Goal: Transaction & Acquisition: Book appointment/travel/reservation

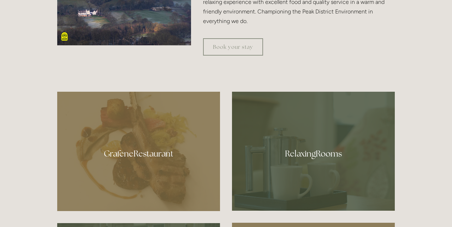
scroll to position [317, 0]
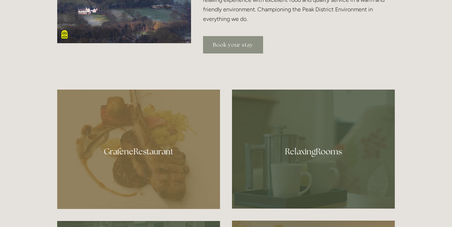
click at [244, 45] on link "Book your stay" at bounding box center [233, 44] width 60 height 17
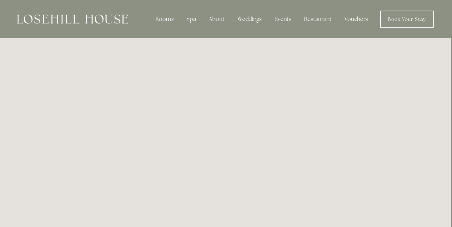
scroll to position [0, 1]
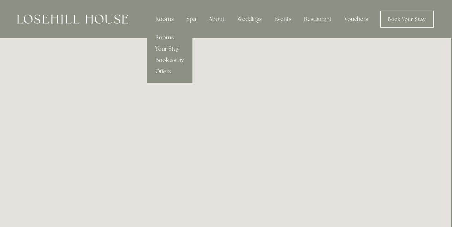
click at [160, 35] on link "Rooms" at bounding box center [170, 37] width 46 height 11
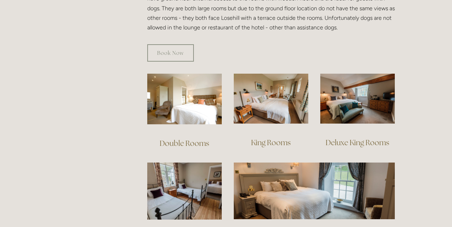
scroll to position [440, 0]
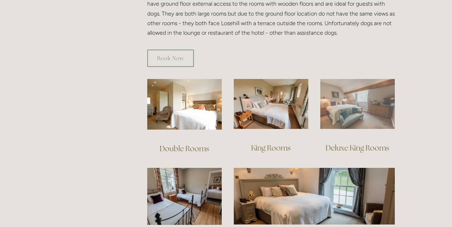
click at [343, 96] on img at bounding box center [358, 104] width 75 height 50
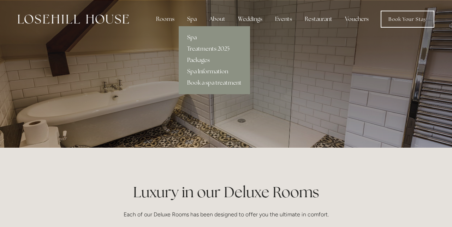
click at [191, 36] on link "Spa" at bounding box center [214, 37] width 71 height 11
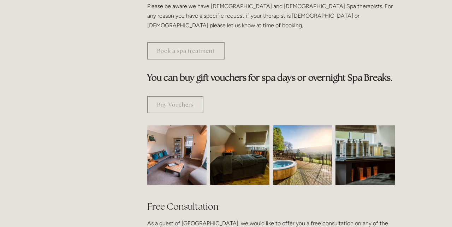
scroll to position [382, 0]
click at [293, 133] on img at bounding box center [302, 154] width 59 height 59
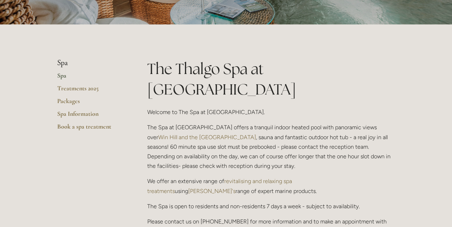
scroll to position [122, 0]
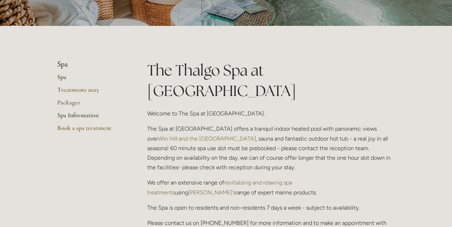
click at [78, 116] on link "Spa Information" at bounding box center [91, 117] width 68 height 13
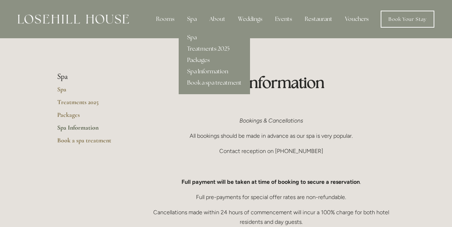
click at [206, 71] on link "Spa Information" at bounding box center [214, 71] width 71 height 11
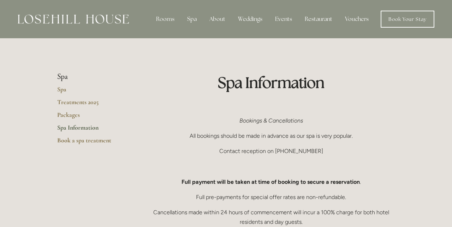
click at [64, 78] on li "Spa" at bounding box center [91, 76] width 68 height 9
click at [62, 89] on link "Spa" at bounding box center [91, 91] width 68 height 13
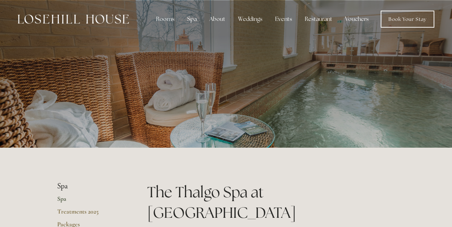
click at [243, 93] on div at bounding box center [226, 74] width 338 height 148
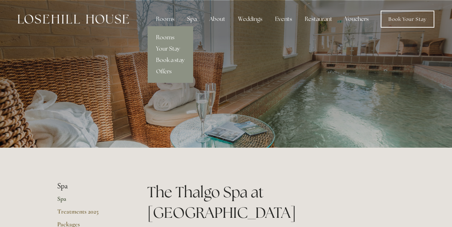
click at [167, 71] on link "Offers" at bounding box center [171, 71] width 46 height 11
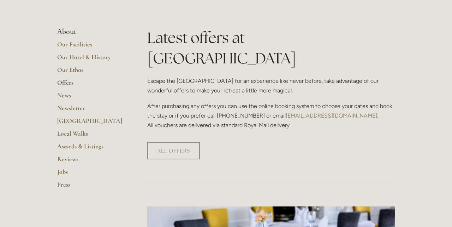
scroll to position [157, 0]
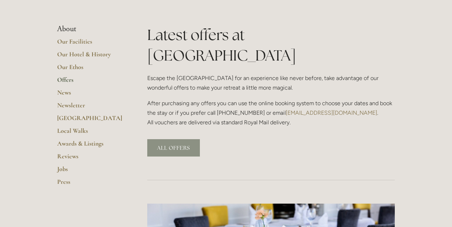
click at [174, 139] on link "ALL OFFERS" at bounding box center [173, 147] width 53 height 17
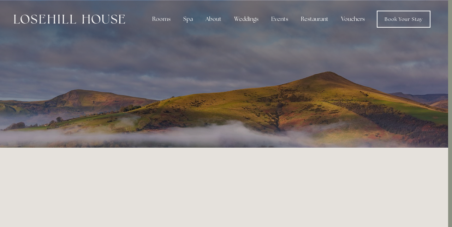
scroll to position [0, 4]
click at [414, 14] on link "Book Your Stay" at bounding box center [404, 19] width 54 height 17
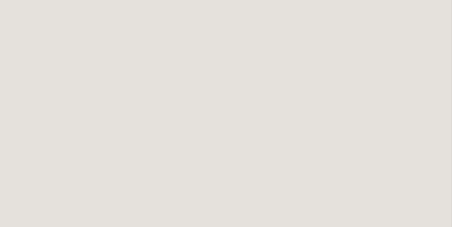
scroll to position [972, 5]
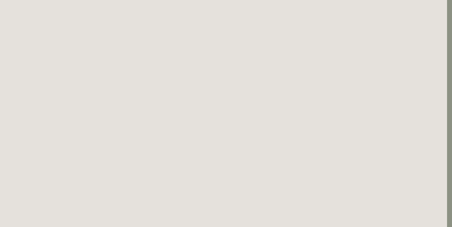
click at [370, 170] on html "Rooms Rooms Your Stay Book a stay Offers Spa Spa About" at bounding box center [221, 78] width 452 height 2101
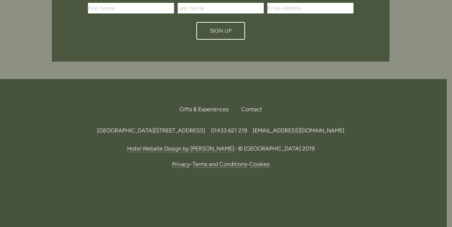
scroll to position [1874, 5]
drag, startPoint x: 224, startPoint y: 131, endPoint x: 202, endPoint y: 131, distance: 22.3
click at [202, 131] on span "[GEOGRAPHIC_DATA][STREET_ADDRESS]" at bounding box center [151, 130] width 108 height 7
copy span "S33 6AF,"
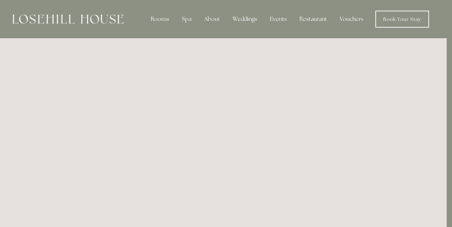
scroll to position [0, 5]
